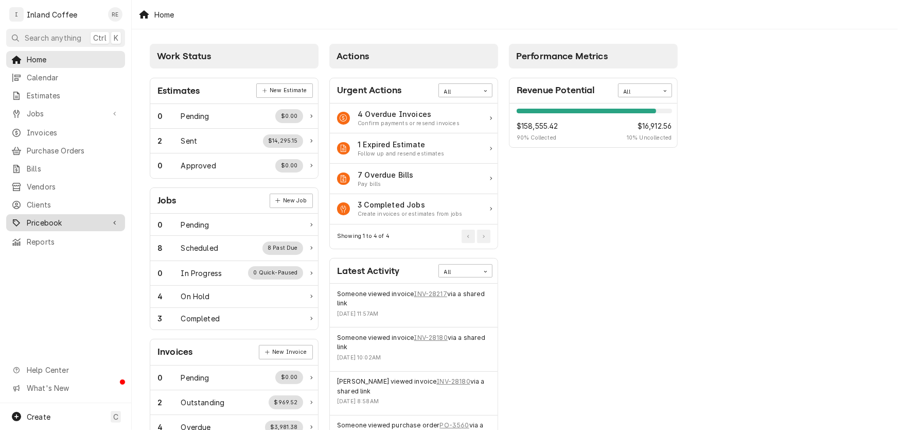
click at [77, 217] on span "Pricebook" at bounding box center [66, 222] width 78 height 11
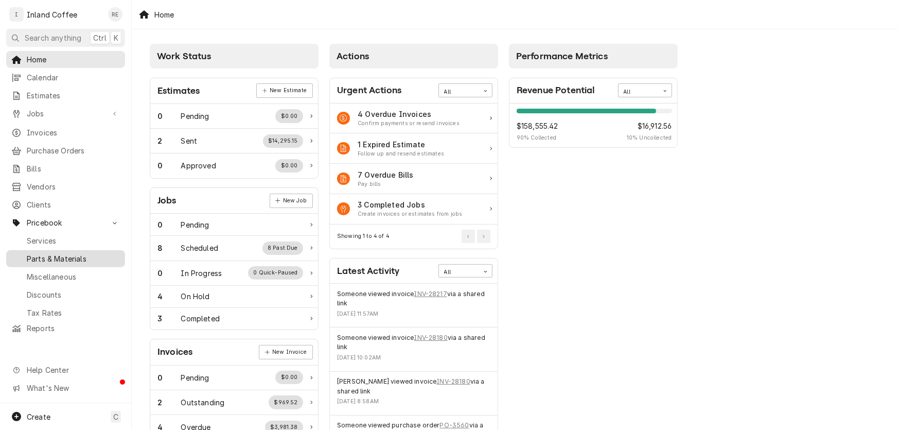
click at [57, 255] on span "Parts & Materials" at bounding box center [73, 258] width 93 height 11
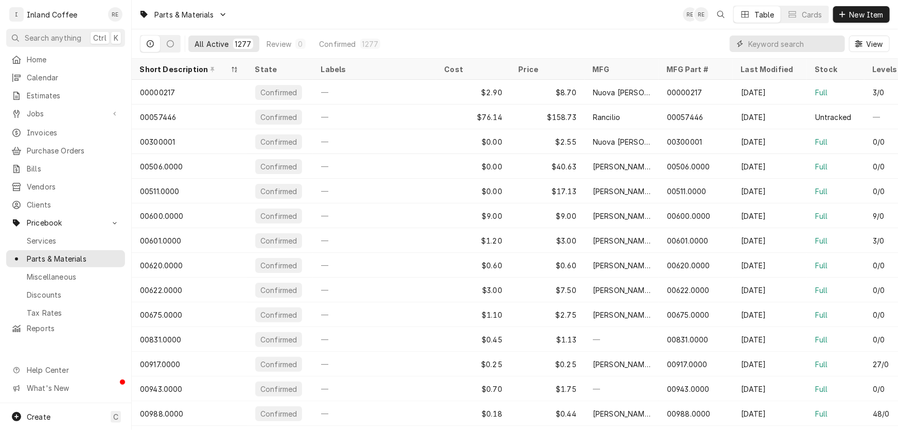
click at [759, 47] on input "Dynamic Content Wrapper" at bounding box center [794, 44] width 92 height 16
type input "silicon"
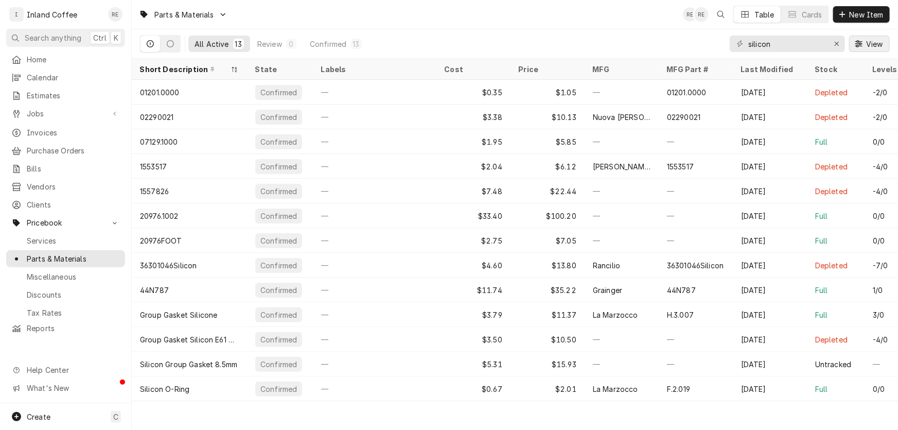
click at [864, 46] on span "View" at bounding box center [874, 44] width 21 height 11
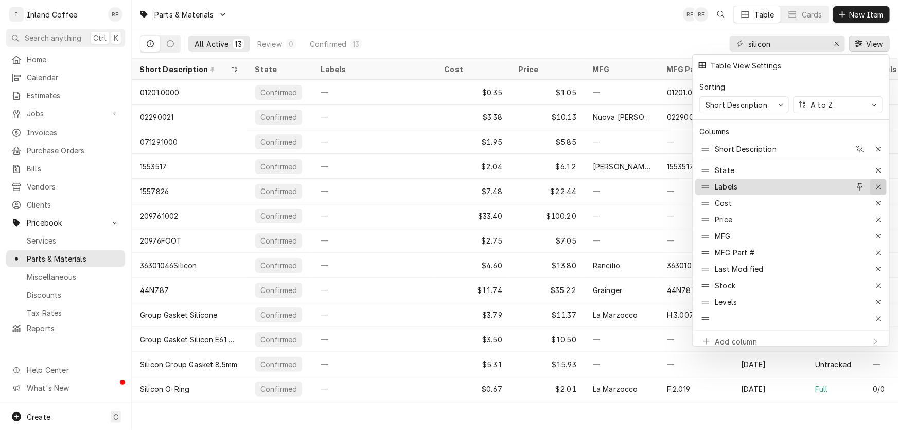
click at [877, 183] on icon "button" at bounding box center [879, 186] width 6 height 7
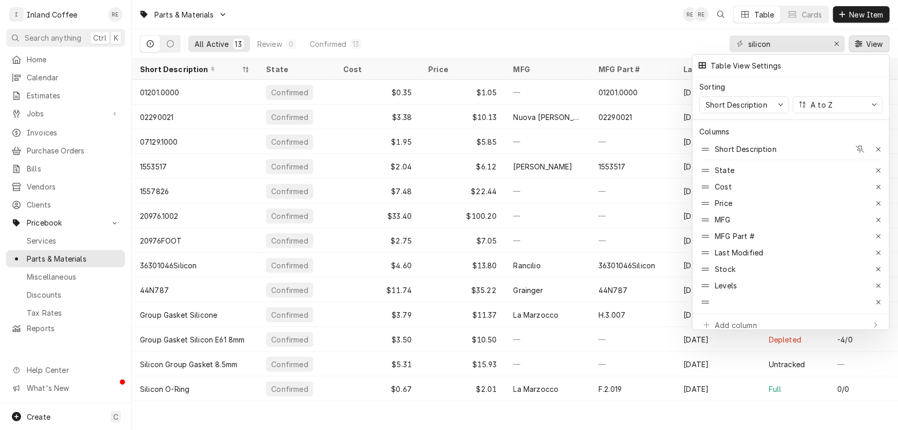
click at [621, 32] on div at bounding box center [449, 215] width 898 height 430
